Goal: Task Accomplishment & Management: Use online tool/utility

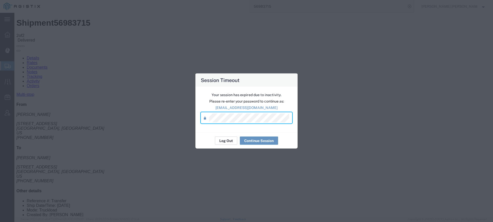
click at [231, 139] on button "Log Out" at bounding box center [226, 141] width 22 height 8
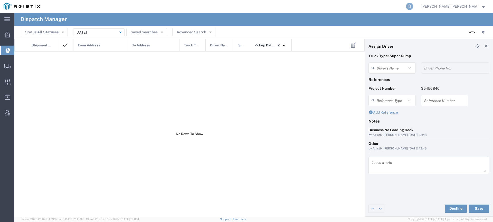
click at [413, 5] on icon at bounding box center [409, 6] width 7 height 7
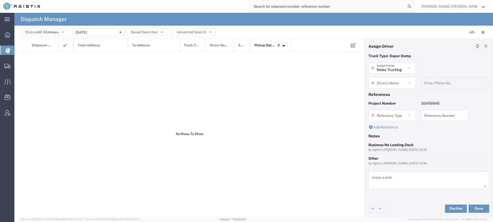
type input "[PERSON_NAME]"
type input "7075962293"
click at [406, 0] on input "search" at bounding box center [328, 6] width 156 height 12
click at [405, 3] on input "search" at bounding box center [328, 6] width 156 height 12
paste input "56733746"
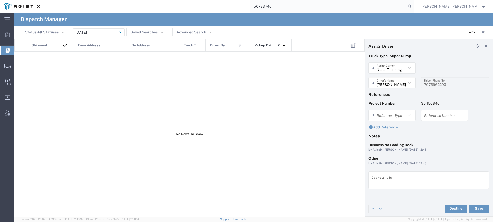
type input "56733746"
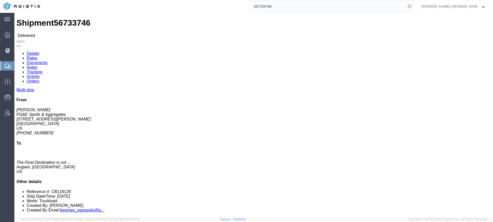
click link "Documents"
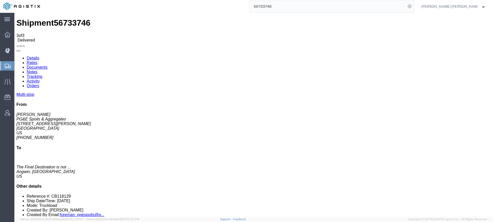
checkbox input "true"
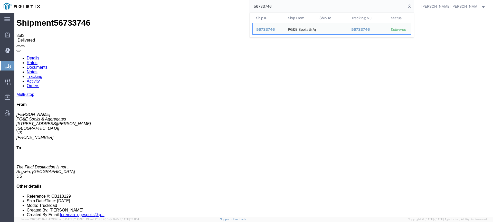
drag, startPoint x: 294, startPoint y: 4, endPoint x: 261, endPoint y: -7, distance: 34.3
click at [261, 0] on html "main_menu Created with Sketch. Collapse Menu Dashboard Dispatch Manager Shipmen…" at bounding box center [246, 111] width 493 height 222
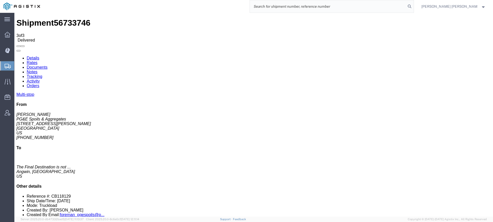
paste input "56783114"
type input "56783114"
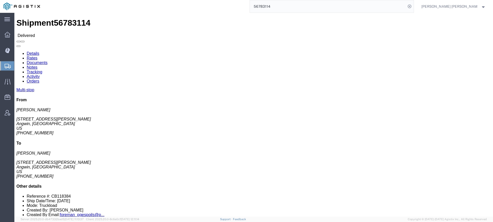
click link "Documents"
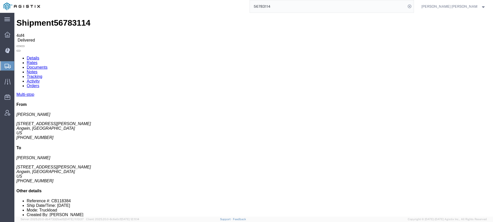
checkbox input "true"
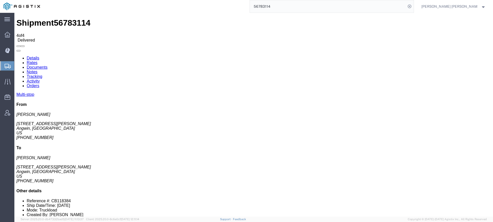
checkbox input "true"
